Goal: Transaction & Acquisition: Purchase product/service

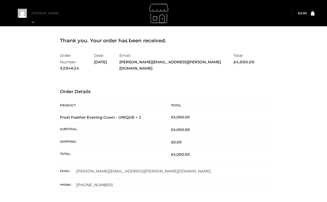
scroll to position [12, 0]
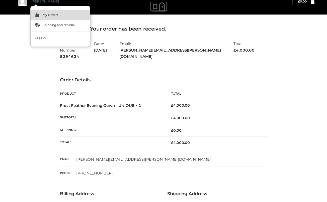
click at [43, 17] on link "My Orders" at bounding box center [60, 15] width 59 height 10
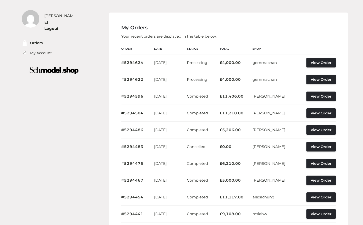
click at [53, 67] on img at bounding box center [54, 70] width 71 height 14
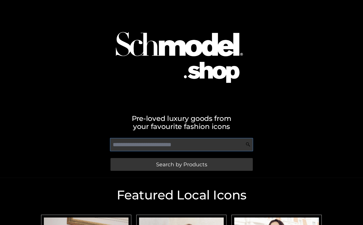
click at [164, 145] on input "text" at bounding box center [181, 144] width 143 height 13
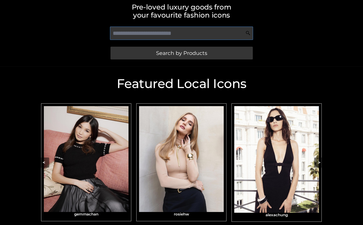
scroll to position [158, 0]
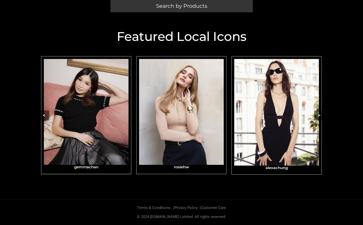
click at [113, 131] on img "Carousel Navigation" at bounding box center [86, 112] width 85 height 106
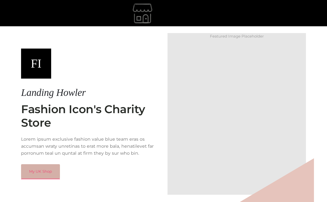
click at [43, 173] on link "My UK Shop" at bounding box center [40, 171] width 39 height 15
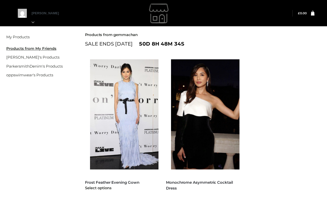
click at [142, 119] on img at bounding box center [126, 114] width 73 height 110
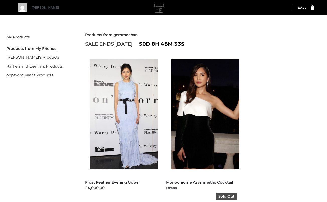
scroll to position [61, 0]
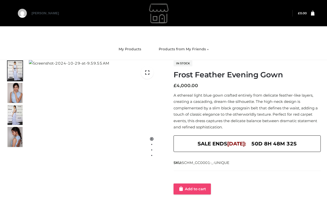
click at [192, 184] on link "Add to cart" at bounding box center [191, 189] width 37 height 11
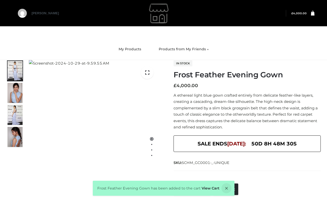
click at [313, 13] on icon at bounding box center [313, 13] width 4 height 5
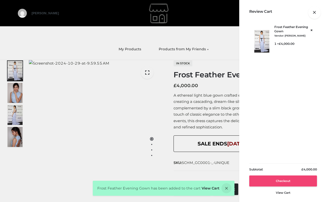
click at [274, 184] on link "Checkout" at bounding box center [283, 181] width 68 height 11
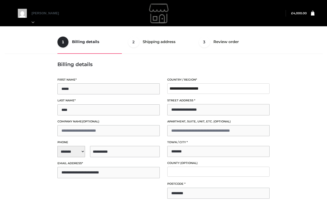
select select "**"
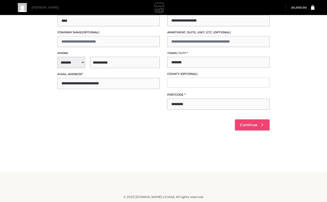
click at [244, 122] on link "Continue" at bounding box center [252, 125] width 35 height 11
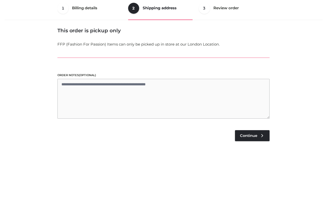
scroll to position [13, 0]
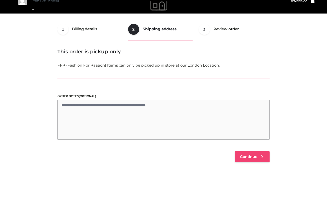
click at [244, 158] on span "Continue" at bounding box center [248, 157] width 17 height 5
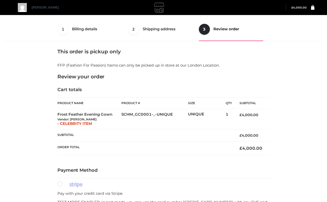
scroll to position [95, 0]
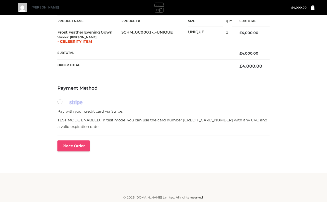
click at [74, 145] on button "Place order" at bounding box center [73, 146] width 32 height 11
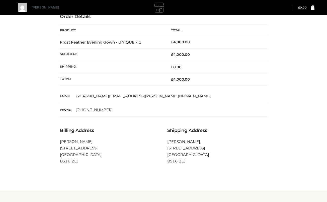
scroll to position [87, 0]
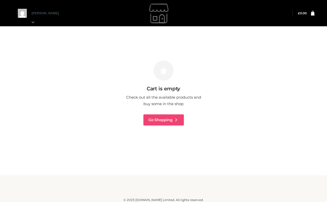
click at [165, 121] on link "Go Shopping" at bounding box center [163, 120] width 40 height 11
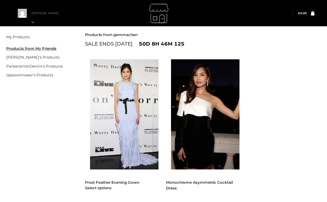
click at [114, 132] on img at bounding box center [126, 114] width 73 height 110
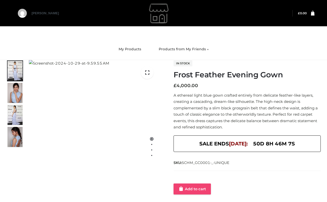
click at [202, 189] on link "Add to cart" at bounding box center [191, 189] width 37 height 11
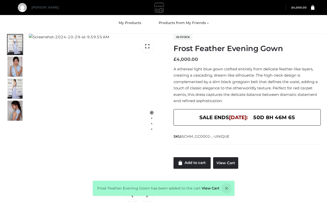
scroll to position [68, 0]
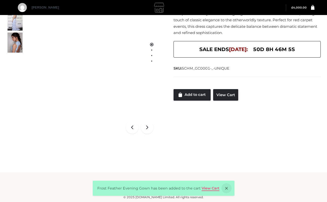
click at [210, 186] on link "View Cart" at bounding box center [210, 188] width 18 height 5
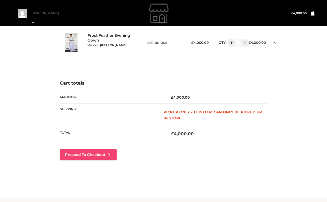
click at [110, 151] on link "Proceed to Checkout" at bounding box center [88, 154] width 57 height 11
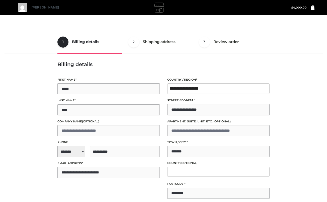
select select "**"
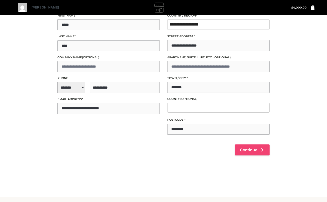
click at [254, 153] on link "Continue" at bounding box center [252, 150] width 35 height 11
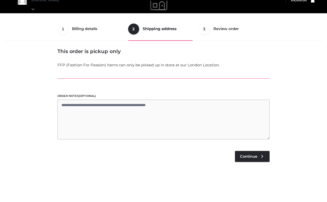
scroll to position [13, 0]
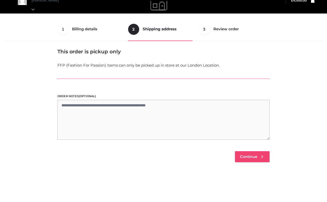
click at [253, 156] on span "Continue" at bounding box center [248, 157] width 17 height 5
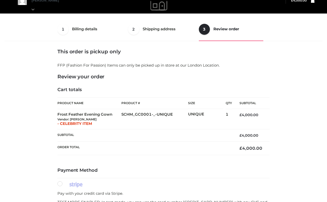
scroll to position [95, 0]
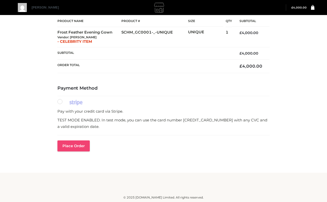
click at [72, 143] on button "Place order" at bounding box center [73, 146] width 32 height 11
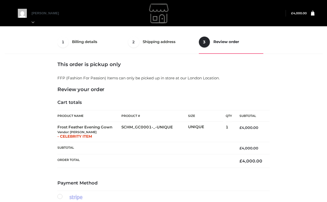
click at [297, 58] on div "1 Billing details Billing 2 Shipping address Shipping 3 Review order Order Bill…" at bounding box center [164, 147] width 322 height 235
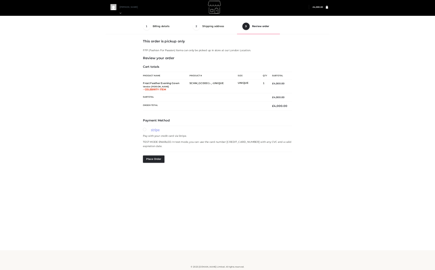
scroll to position [3, 0]
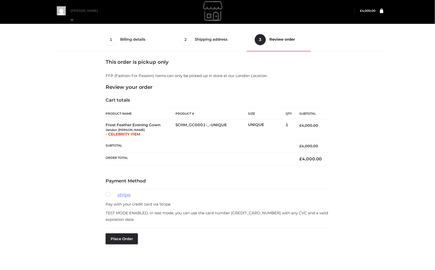
click at [326, 45] on div "1 Billing details Billing 2 Shipping address Shipping 3 Review order Order Bill…" at bounding box center [218, 145] width 340 height 235
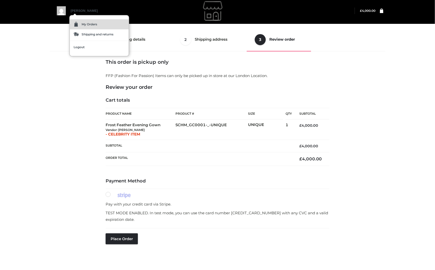
click at [78, 22] on img at bounding box center [76, 24] width 5 height 5
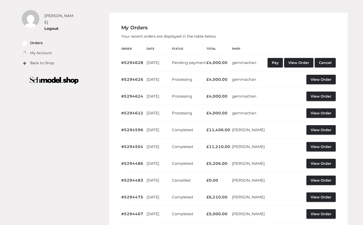
click at [318, 46] on th "Actions" at bounding box center [300, 48] width 70 height 11
click at [313, 62] on link "View Order" at bounding box center [298, 63] width 29 height 10
click at [313, 60] on link "View Order" at bounding box center [298, 63] width 29 height 10
click at [49, 86] on div "[PERSON_NAME] Logout Orders My Account Back to Shop My Orders" at bounding box center [182, 149] width 340 height 299
click at [53, 77] on img at bounding box center [54, 80] width 71 height 14
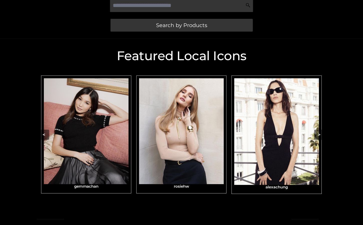
scroll to position [158, 0]
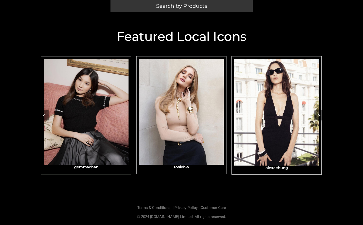
click at [99, 146] on img "Carousel Navigation" at bounding box center [86, 112] width 85 height 106
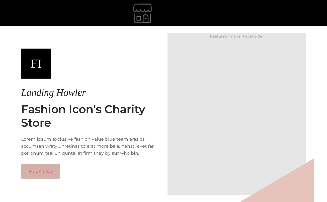
click at [52, 173] on link "My UK Shop" at bounding box center [40, 171] width 39 height 15
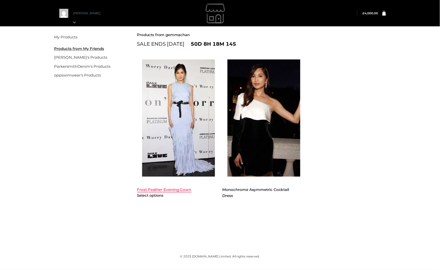
click at [165, 189] on link "Frost Feather Evening Gown" at bounding box center [164, 189] width 54 height 5
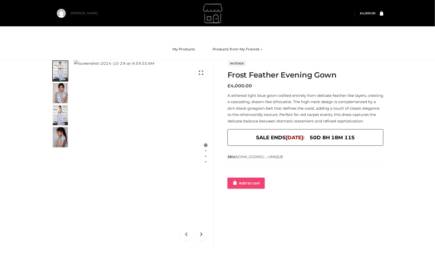
click at [243, 187] on link "Add to cart" at bounding box center [246, 182] width 37 height 11
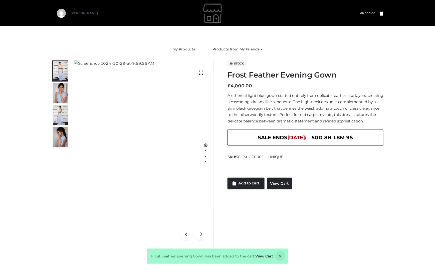
click at [380, 15] on link at bounding box center [380, 13] width 8 height 5
click at [380, 13] on icon at bounding box center [382, 13] width 4 height 5
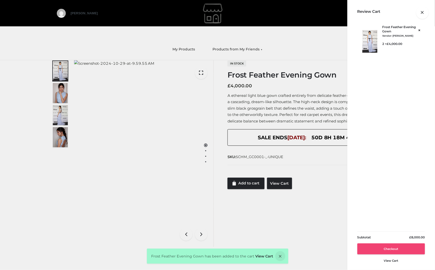
click at [398, 247] on link "Checkout" at bounding box center [392, 248] width 68 height 11
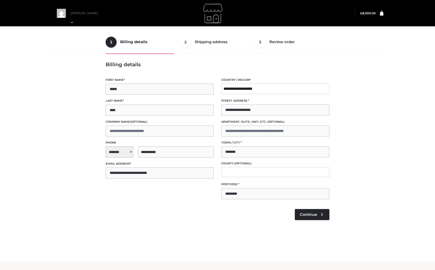
select select "**"
click at [304, 212] on span "Continue" at bounding box center [308, 214] width 17 height 5
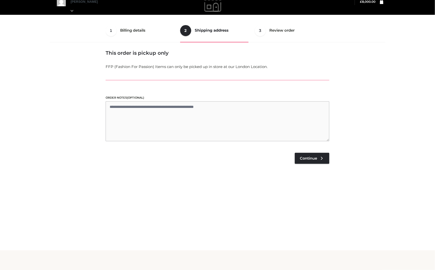
scroll to position [13, 0]
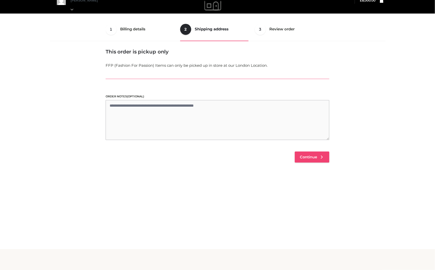
click at [310, 158] on span "Continue" at bounding box center [308, 157] width 17 height 5
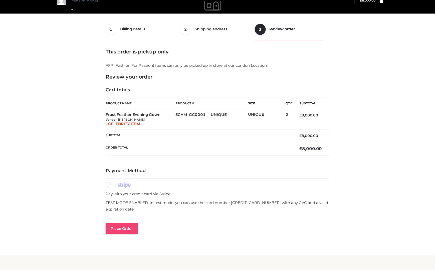
click at [127, 223] on button "Place order" at bounding box center [122, 228] width 32 height 11
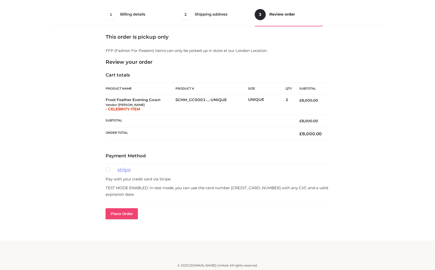
scroll to position [0, 0]
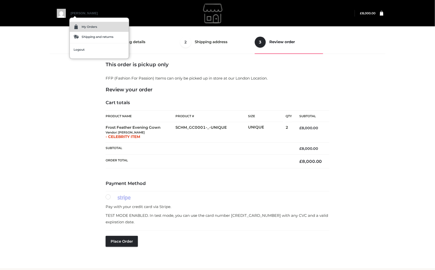
click at [77, 23] on link "My Orders" at bounding box center [99, 27] width 59 height 10
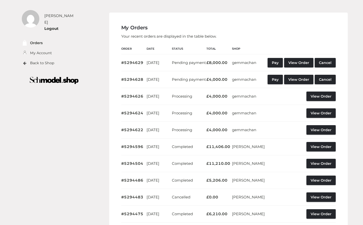
click at [313, 39] on div "My Orders Your recent orders are displayed in the table below. Order Date Statu…" at bounding box center [228, 137] width 239 height 249
drag, startPoint x: 143, startPoint y: 117, endPoint x: 121, endPoint y: 115, distance: 21.8
click at [121, 104] on td "#5294626" at bounding box center [133, 96] width 25 height 17
copy link "#5294626"
